Goal: Entertainment & Leisure: Consume media (video, audio)

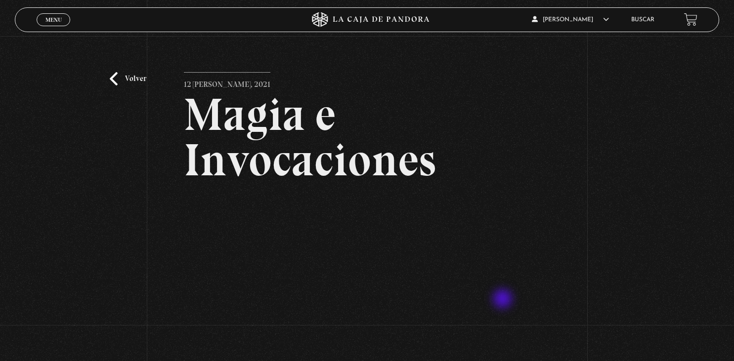
scroll to position [104, 0]
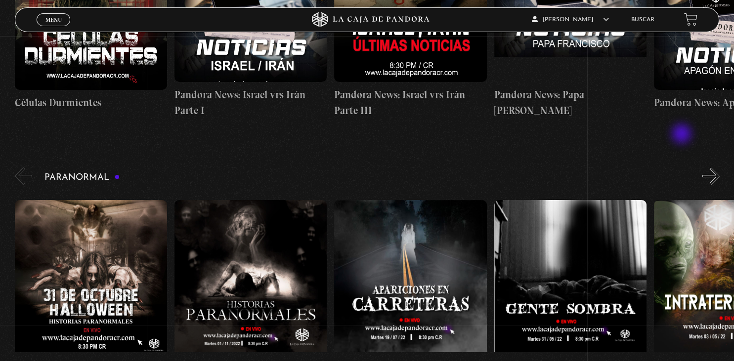
scroll to position [313, 0]
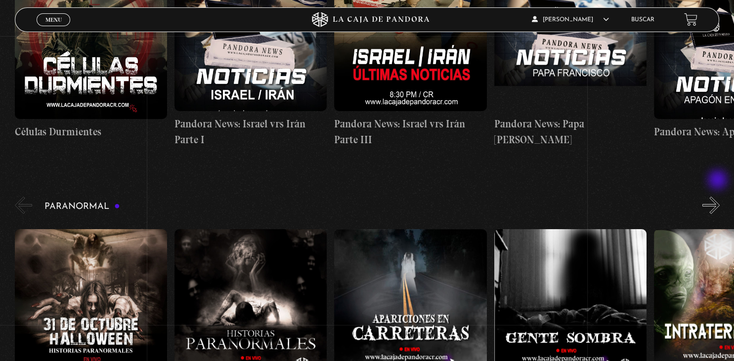
click at [718, 197] on button "»" at bounding box center [710, 205] width 17 height 17
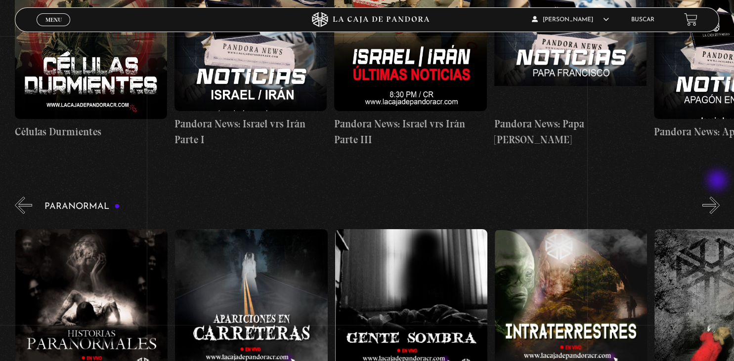
click at [718, 197] on button "»" at bounding box center [710, 205] width 17 height 17
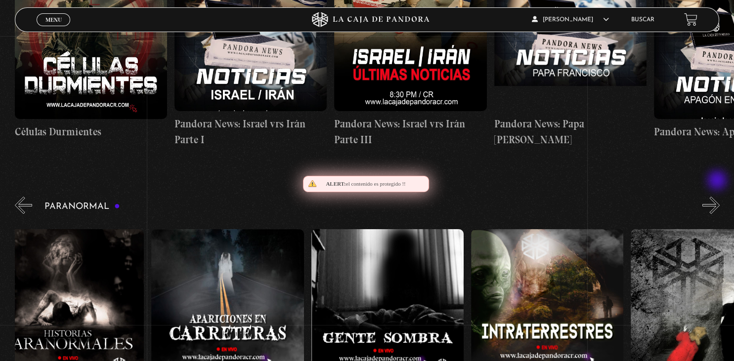
click at [718, 197] on button "»" at bounding box center [710, 205] width 17 height 17
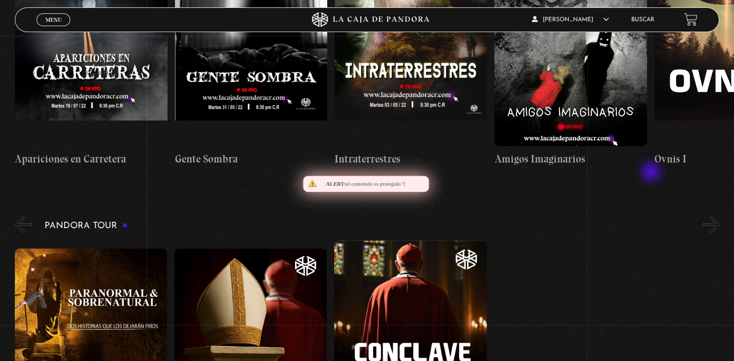
scroll to position [365, 0]
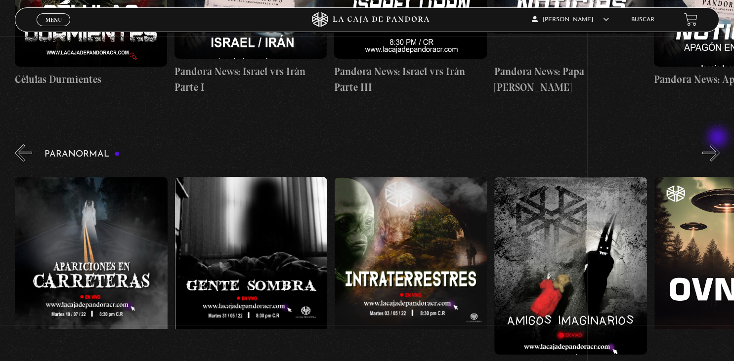
click at [719, 144] on button "»" at bounding box center [710, 152] width 17 height 17
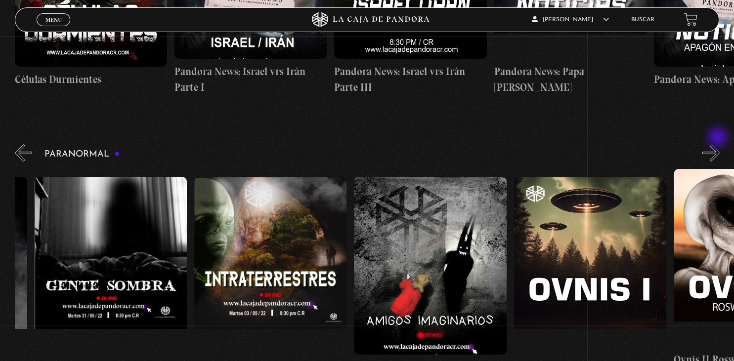
click at [719, 144] on button "»" at bounding box center [710, 152] width 17 height 17
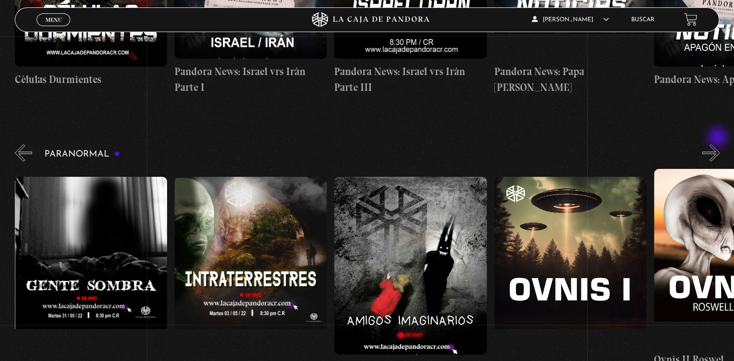
click at [719, 144] on button "»" at bounding box center [710, 152] width 17 height 17
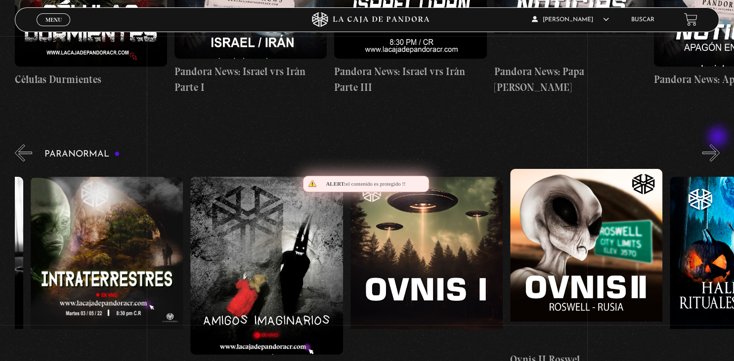
click at [719, 144] on button "»" at bounding box center [710, 152] width 17 height 17
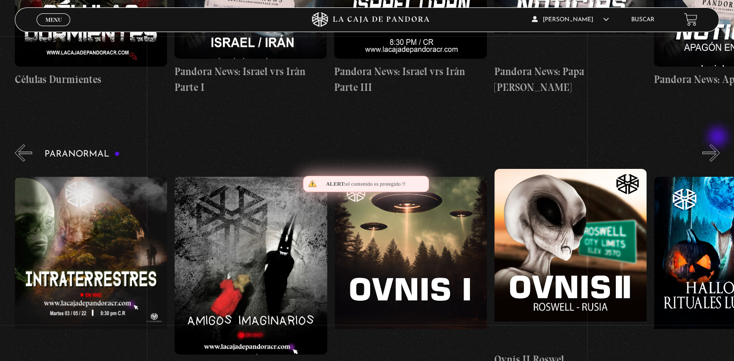
click at [719, 144] on button "»" at bounding box center [710, 152] width 17 height 17
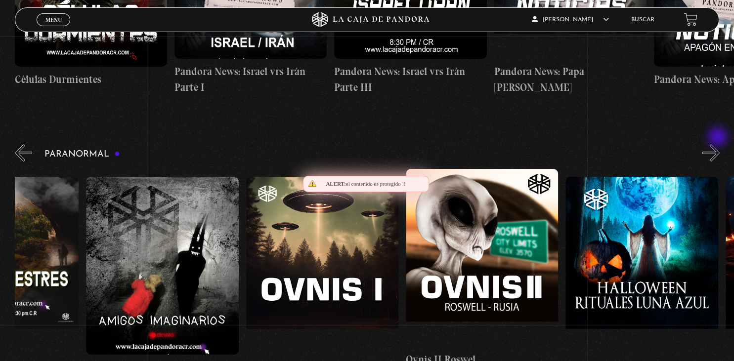
click at [719, 144] on button "»" at bounding box center [710, 152] width 17 height 17
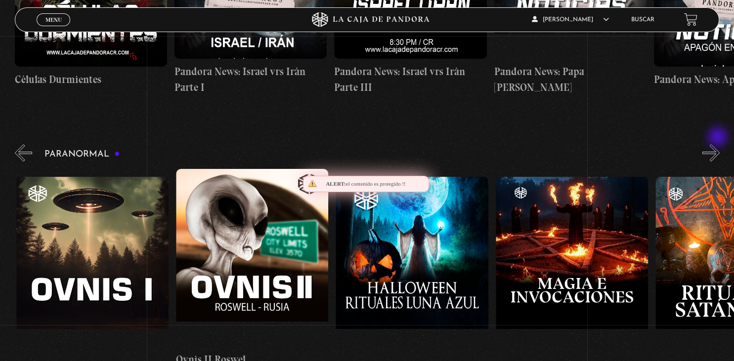
click at [719, 144] on button "»" at bounding box center [710, 152] width 17 height 17
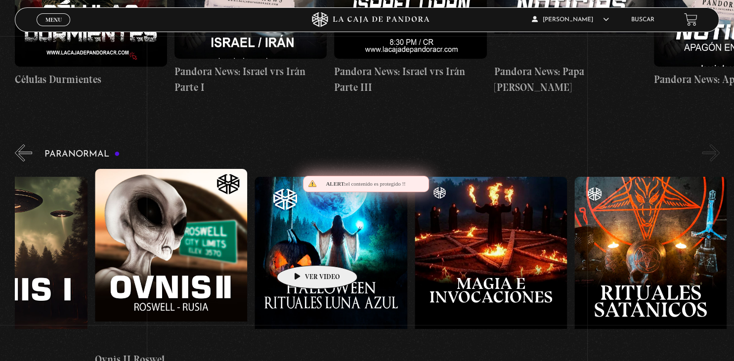
click at [302, 251] on figure at bounding box center [331, 266] width 152 height 178
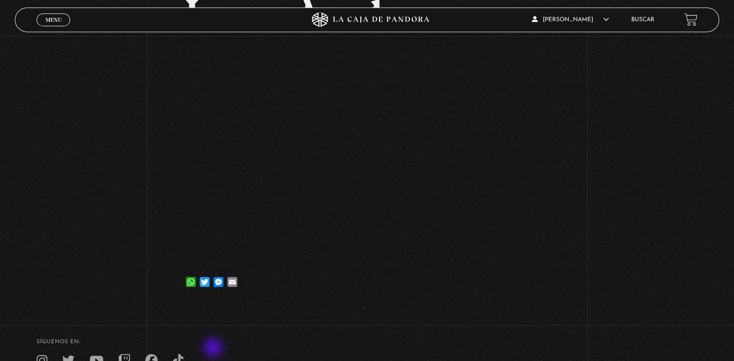
scroll to position [180, 0]
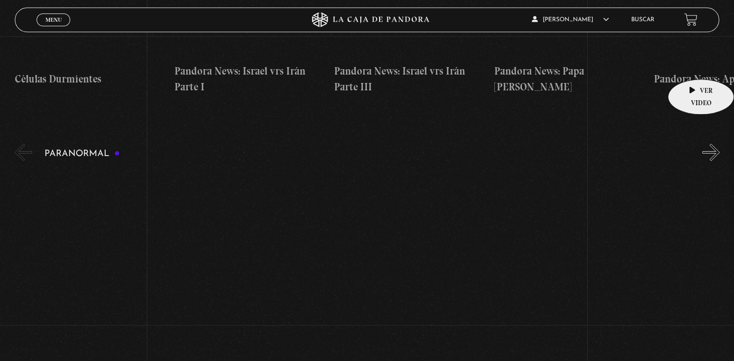
scroll to position [365, 0]
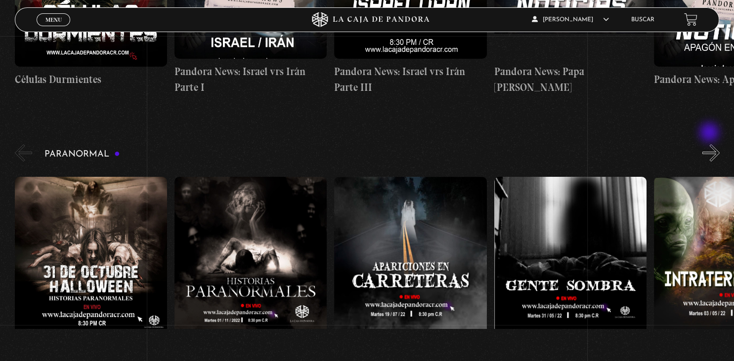
click at [710, 144] on button "»" at bounding box center [710, 152] width 17 height 17
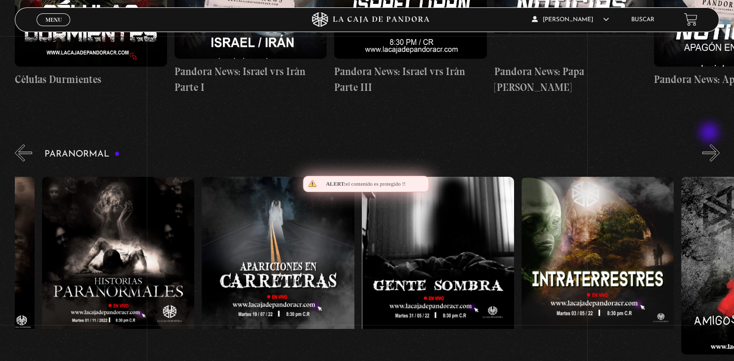
click at [710, 144] on button "»" at bounding box center [710, 152] width 17 height 17
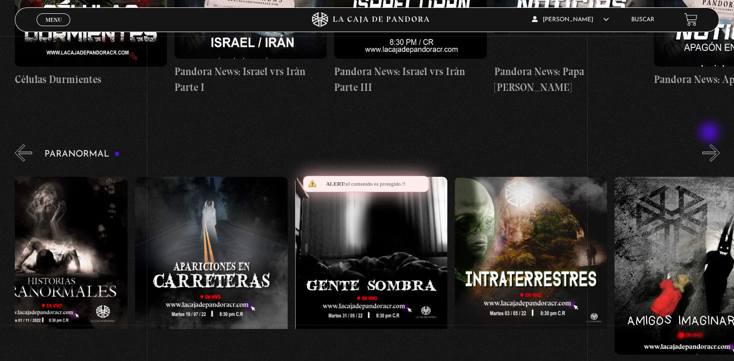
click at [710, 144] on button "»" at bounding box center [710, 152] width 17 height 17
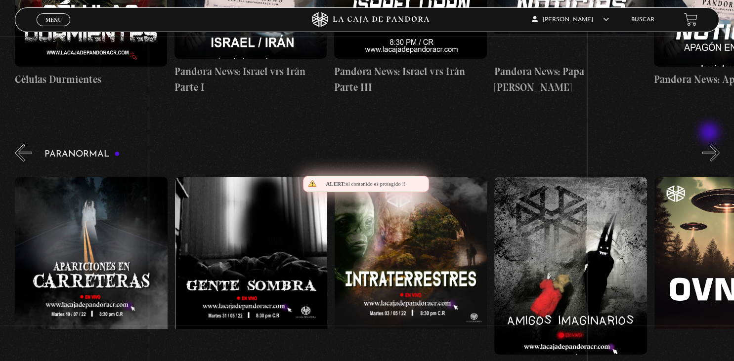
click at [710, 144] on button "»" at bounding box center [710, 152] width 17 height 17
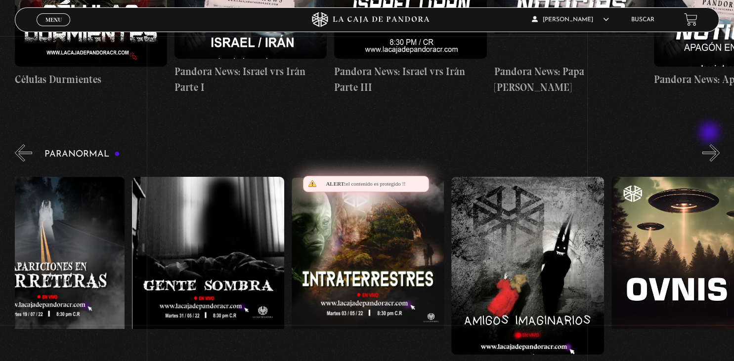
click at [710, 144] on button "»" at bounding box center [710, 152] width 17 height 17
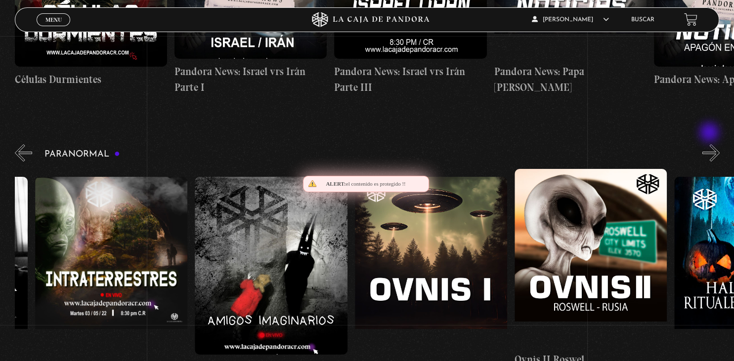
click at [710, 144] on button "»" at bounding box center [710, 152] width 17 height 17
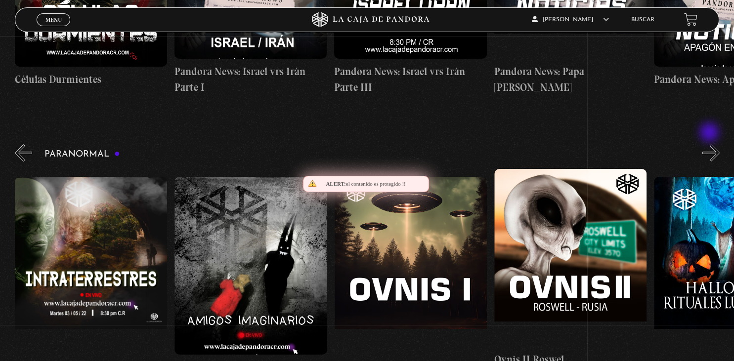
click at [710, 144] on button "»" at bounding box center [710, 152] width 17 height 17
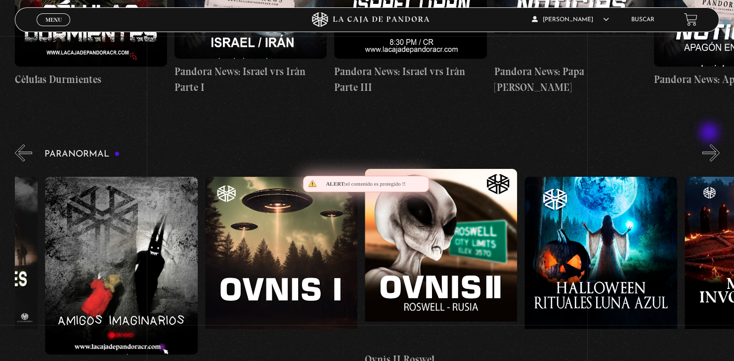
click at [710, 144] on button "»" at bounding box center [710, 152] width 17 height 17
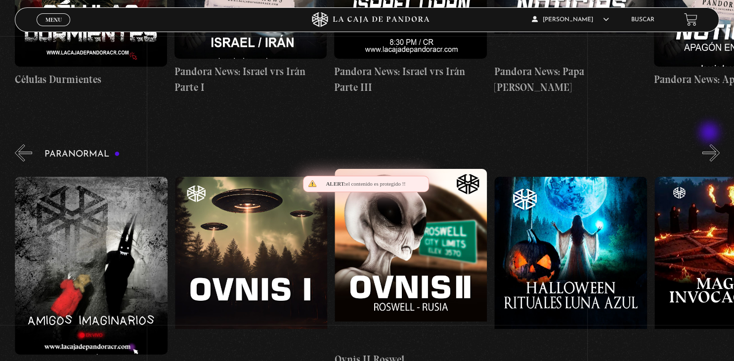
click at [710, 144] on button "»" at bounding box center [710, 152] width 17 height 17
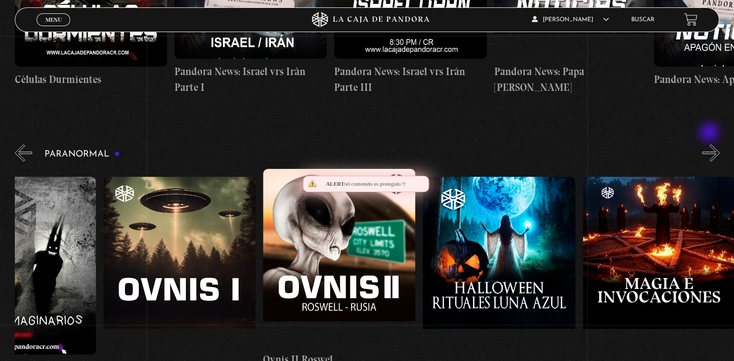
click at [710, 144] on button "»" at bounding box center [710, 152] width 17 height 17
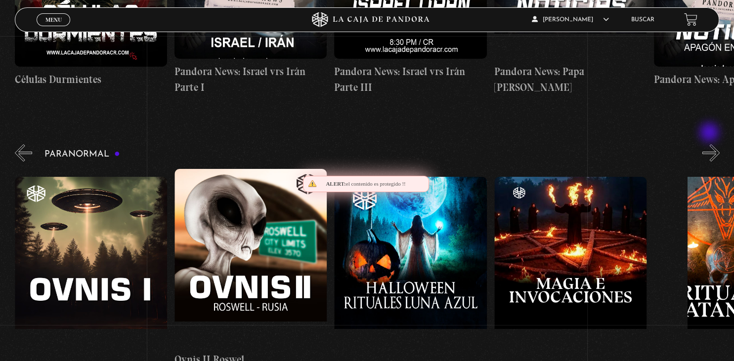
click at [710, 144] on button "»" at bounding box center [710, 152] width 17 height 17
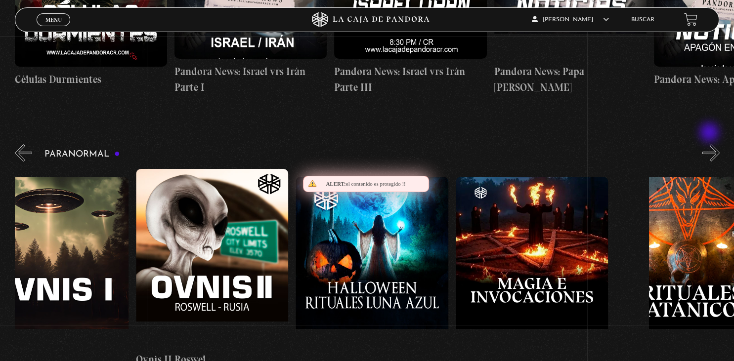
scroll to position [0, 1039]
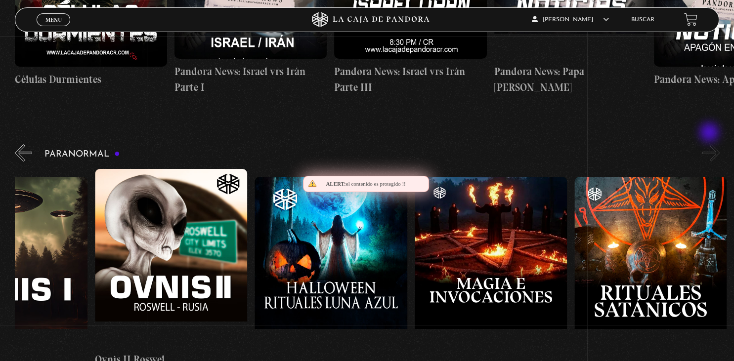
click at [710, 144] on button "»" at bounding box center [710, 152] width 17 height 17
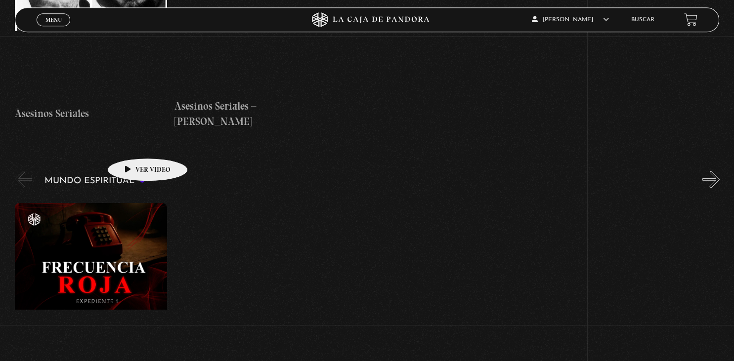
scroll to position [2871, 0]
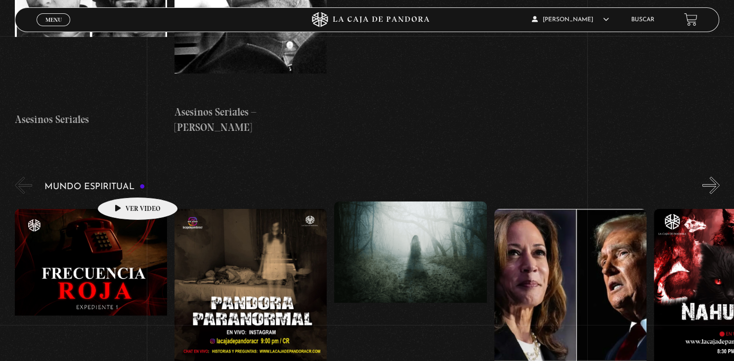
click at [122, 209] on figure at bounding box center [91, 298] width 152 height 178
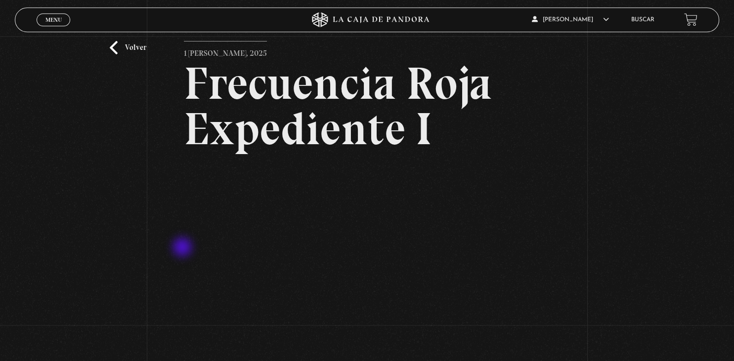
scroll to position [52, 0]
